Goal: Information Seeking & Learning: Learn about a topic

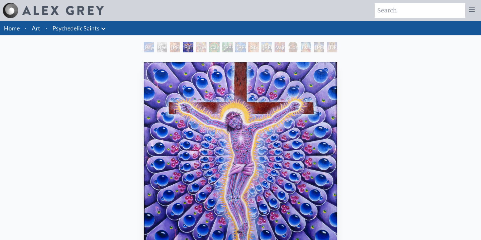
click at [75, 30] on link "Psychedelic Saints" at bounding box center [75, 28] width 47 height 9
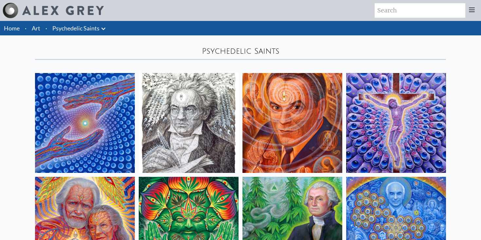
click at [37, 28] on link "Art" at bounding box center [36, 28] width 9 height 9
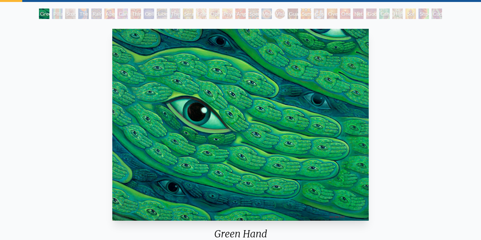
scroll to position [36, 0]
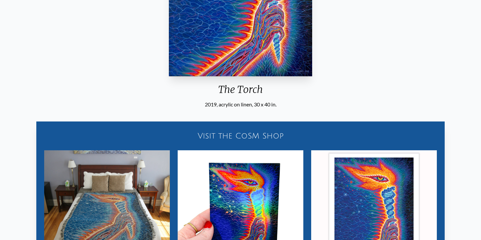
scroll to position [56, 0]
